Goal: Navigation & Orientation: Find specific page/section

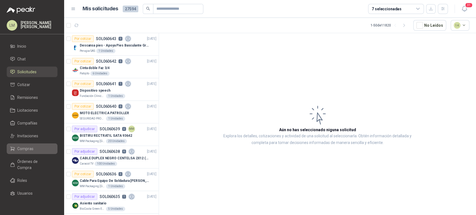
drag, startPoint x: 27, startPoint y: 147, endPoint x: 30, endPoint y: 144, distance: 3.9
click at [30, 144] on link "Compras" at bounding box center [32, 149] width 51 height 11
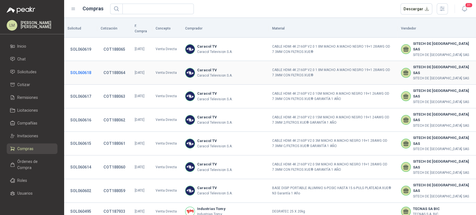
click at [85, 68] on button "SOL060618" at bounding box center [80, 73] width 26 height 10
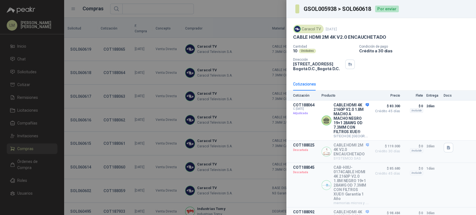
scroll to position [47, 0]
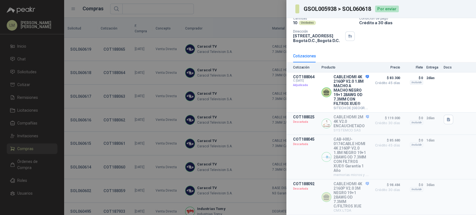
click at [103, 96] on div at bounding box center [238, 107] width 476 height 215
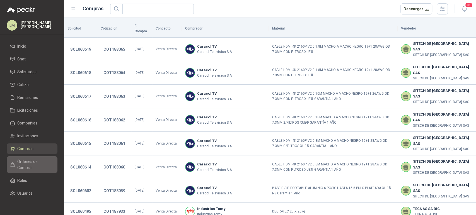
click at [20, 163] on span "Órdenes de Compra" at bounding box center [34, 165] width 35 height 12
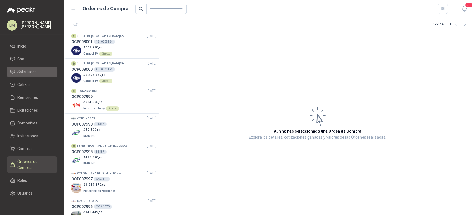
click at [29, 71] on span "Solicitudes" at bounding box center [26, 72] width 19 height 6
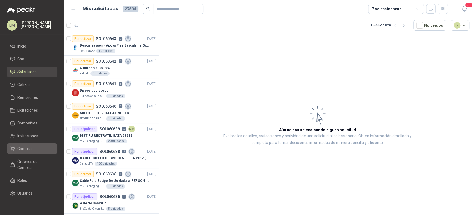
click at [20, 149] on span "Compras" at bounding box center [25, 149] width 16 height 6
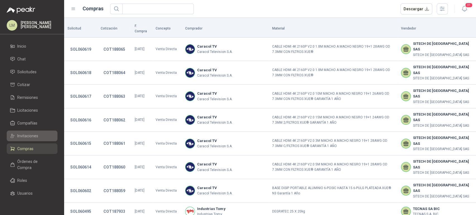
click at [29, 134] on span "Invitaciones" at bounding box center [27, 136] width 21 height 6
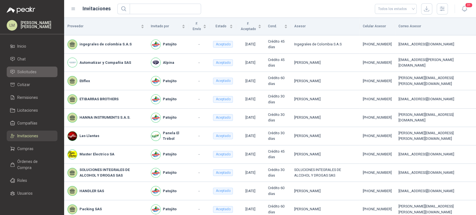
click at [33, 74] on span "Solicitudes" at bounding box center [26, 72] width 19 height 6
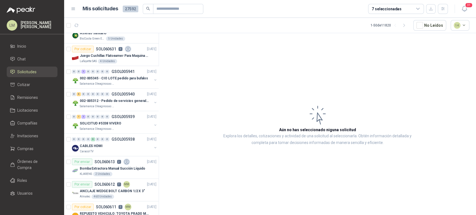
scroll to position [170, 0]
click at [153, 80] on button "button" at bounding box center [155, 80] width 4 height 4
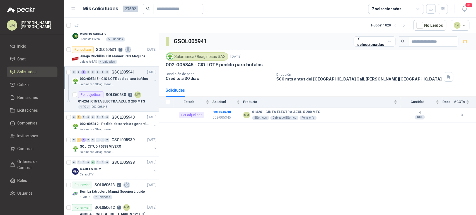
click at [153, 80] on button "button" at bounding box center [155, 80] width 4 height 4
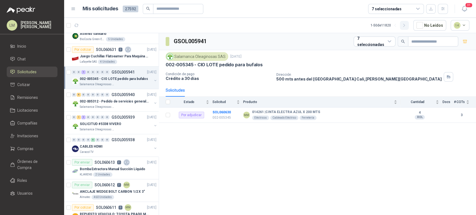
click at [406, 28] on button "button" at bounding box center [404, 25] width 9 height 9
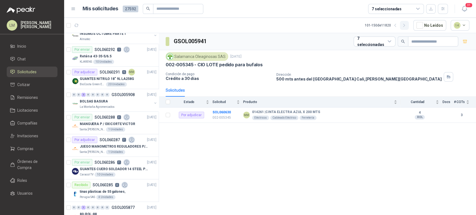
click at [406, 28] on button "button" at bounding box center [404, 25] width 9 height 9
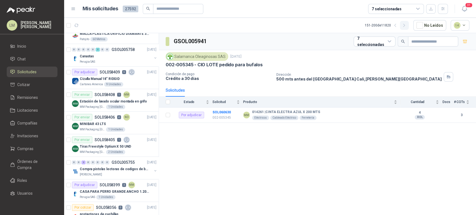
click at [406, 28] on button "button" at bounding box center [404, 25] width 9 height 9
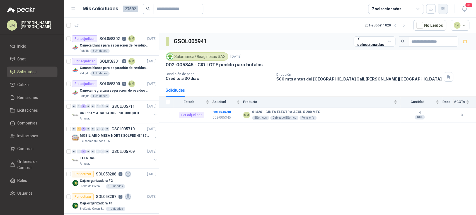
click at [438, 9] on button "button" at bounding box center [443, 9] width 10 height 10
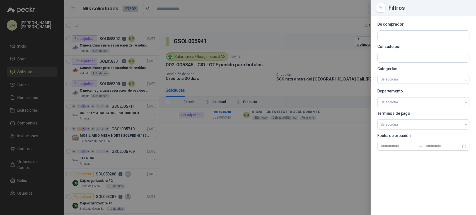
click at [276, 25] on div at bounding box center [238, 107] width 476 height 215
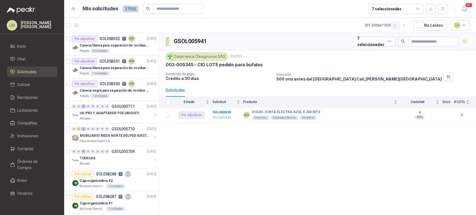
click at [398, 26] on icon "button" at bounding box center [395, 25] width 5 height 5
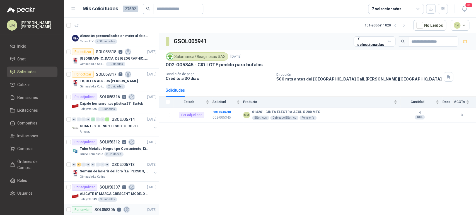
scroll to position [868, 0]
click at [153, 127] on button "button" at bounding box center [155, 128] width 4 height 4
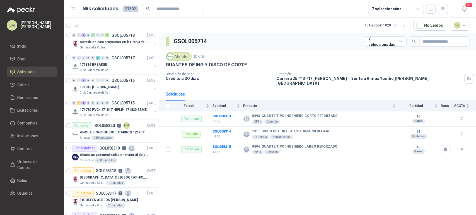
scroll to position [748, 0]
click at [111, 127] on div "Por enviar SOL058320 4 MM" at bounding box center [101, 126] width 58 height 7
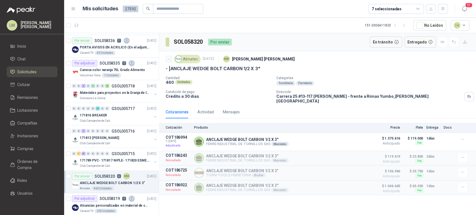
scroll to position [698, 0]
click at [153, 93] on button "button" at bounding box center [155, 94] width 4 height 4
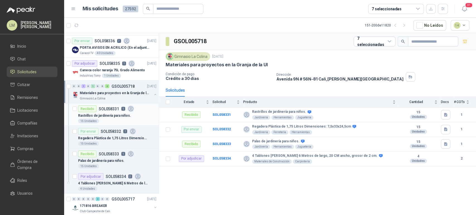
click at [122, 114] on p "Rastrillos de jardinería para niños." at bounding box center [104, 115] width 53 height 5
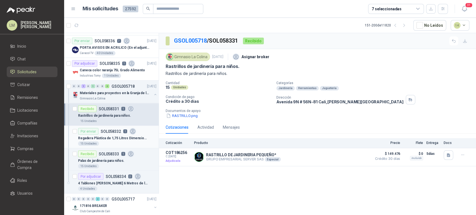
click at [118, 132] on p "SOL058332" at bounding box center [111, 131] width 20 height 4
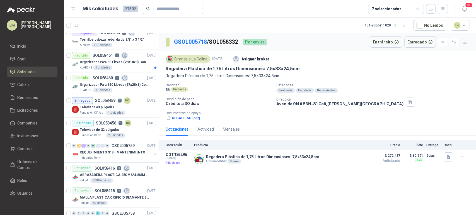
scroll to position [51, 0]
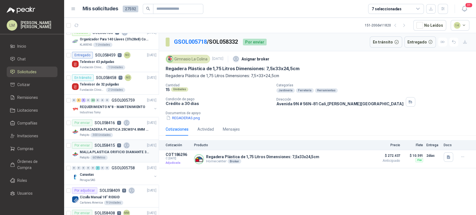
click at [99, 151] on p "MALLA PLASTICA ORIFICIO DIAMANTE 3MM" at bounding box center [114, 152] width 69 height 5
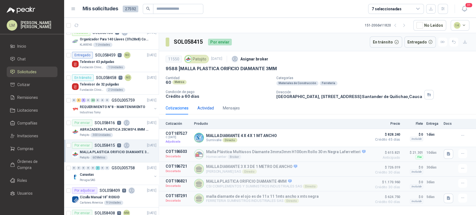
click at [210, 106] on div "Actividad" at bounding box center [205, 108] width 16 height 6
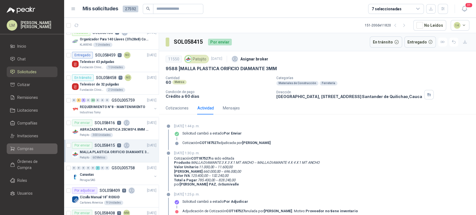
click at [27, 147] on span "Compras" at bounding box center [25, 149] width 16 height 6
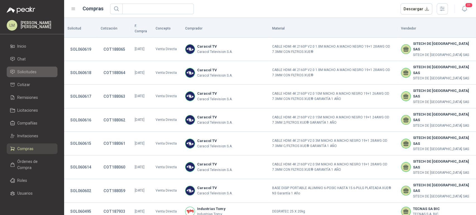
click at [26, 73] on span "Solicitudes" at bounding box center [26, 72] width 19 height 6
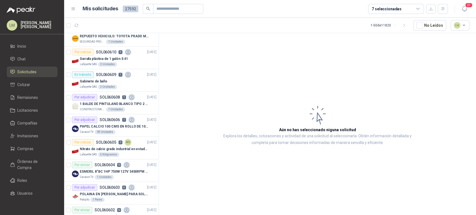
scroll to position [348, 0]
